Goal: Task Accomplishment & Management: Manage account settings

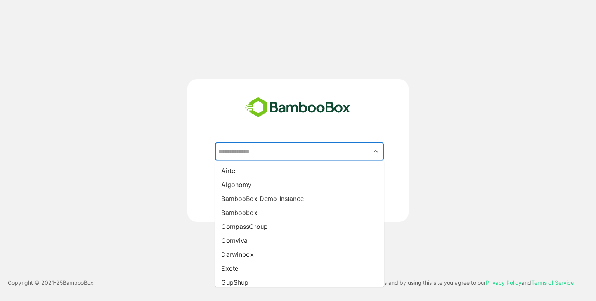
click at [292, 153] on input "text" at bounding box center [299, 151] width 166 height 15
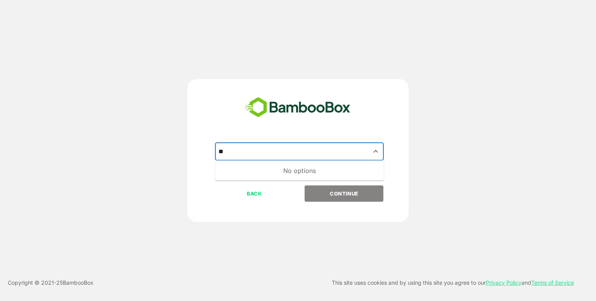
type input "*"
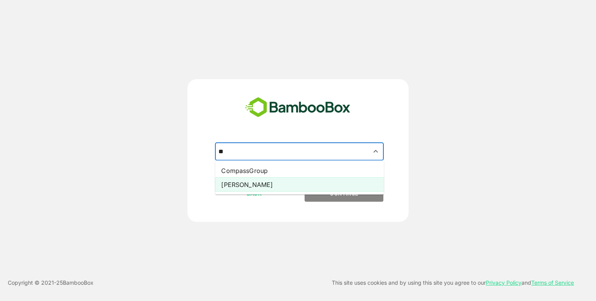
click at [227, 182] on li "[PERSON_NAME]" at bounding box center [299, 185] width 169 height 14
type input "*****"
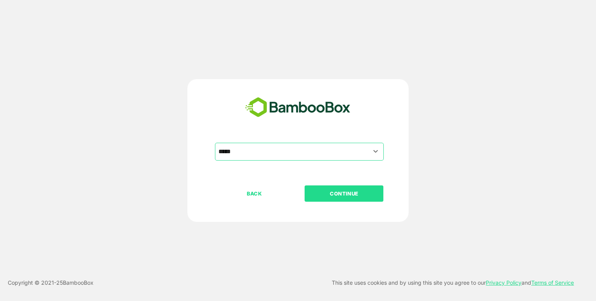
click at [227, 182] on div "***** ​" at bounding box center [297, 164] width 193 height 43
click at [339, 188] on button "CONTINUE" at bounding box center [343, 193] width 79 height 16
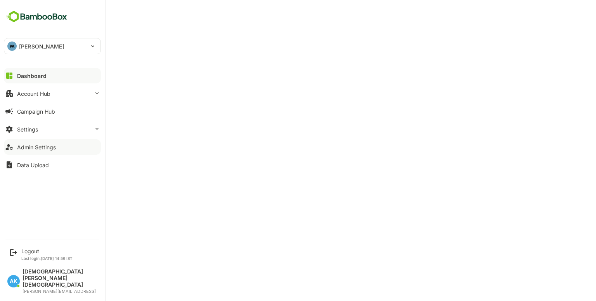
click at [52, 145] on div "Admin Settings" at bounding box center [36, 147] width 39 height 7
click at [31, 254] on div "Logout" at bounding box center [46, 251] width 51 height 7
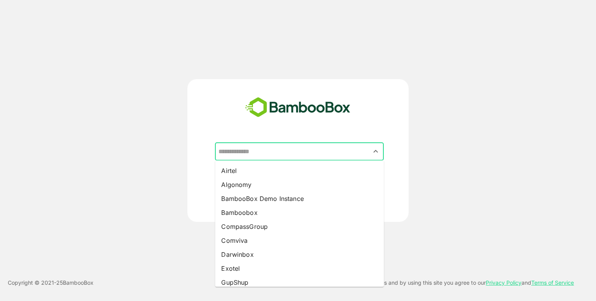
click at [284, 146] on input "text" at bounding box center [299, 151] width 166 height 15
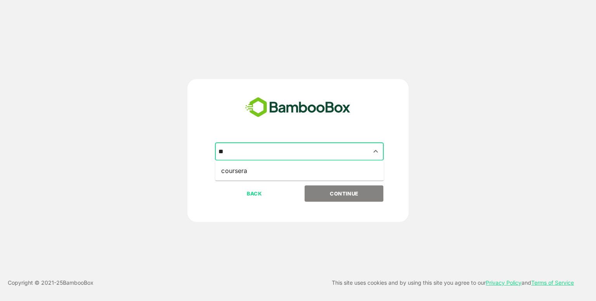
type input "*"
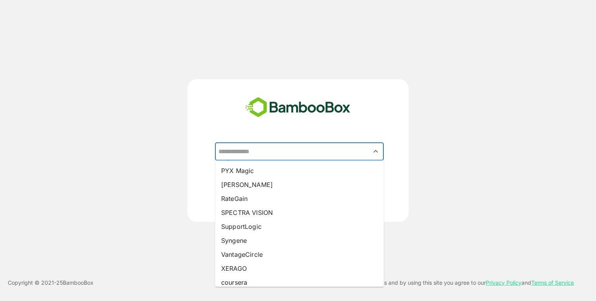
scroll to position [159, 0]
